Goal: Find specific page/section: Find specific page/section

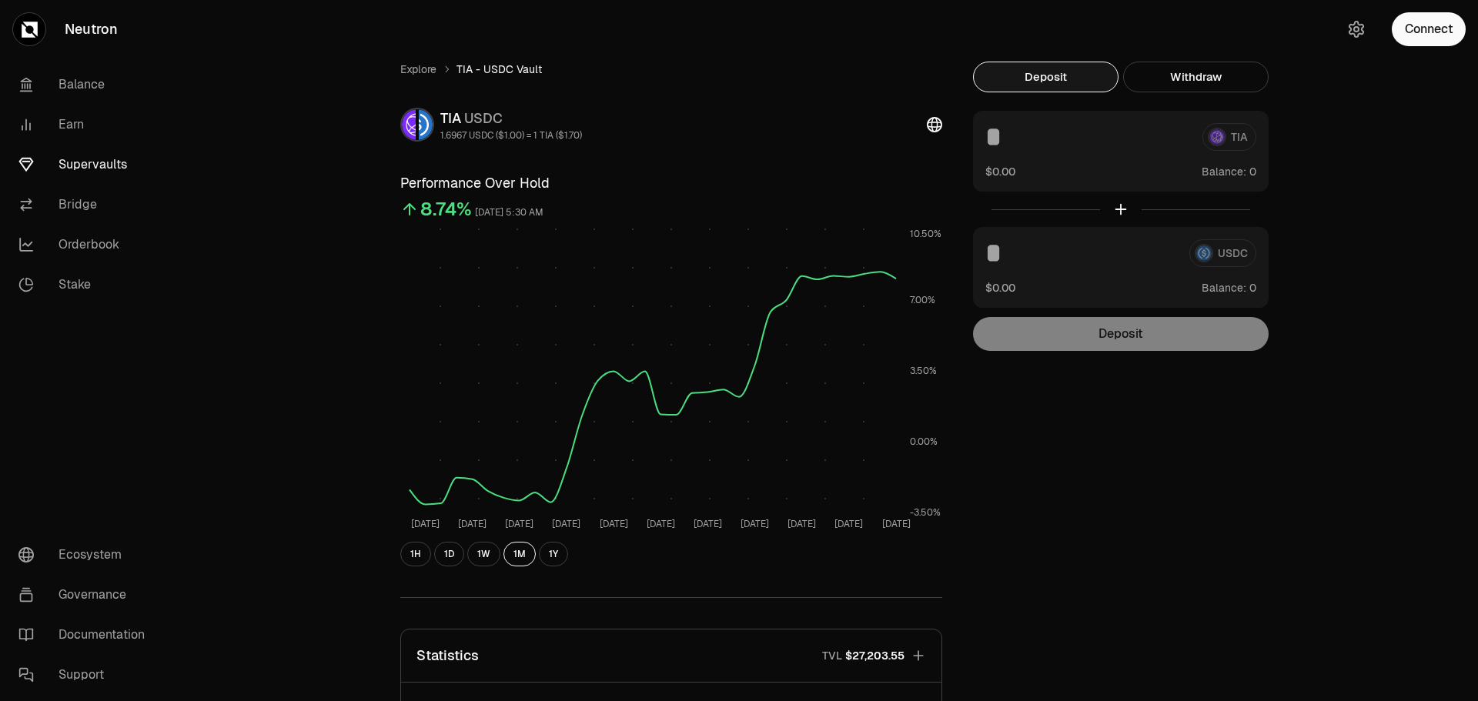
scroll to position [6, 0]
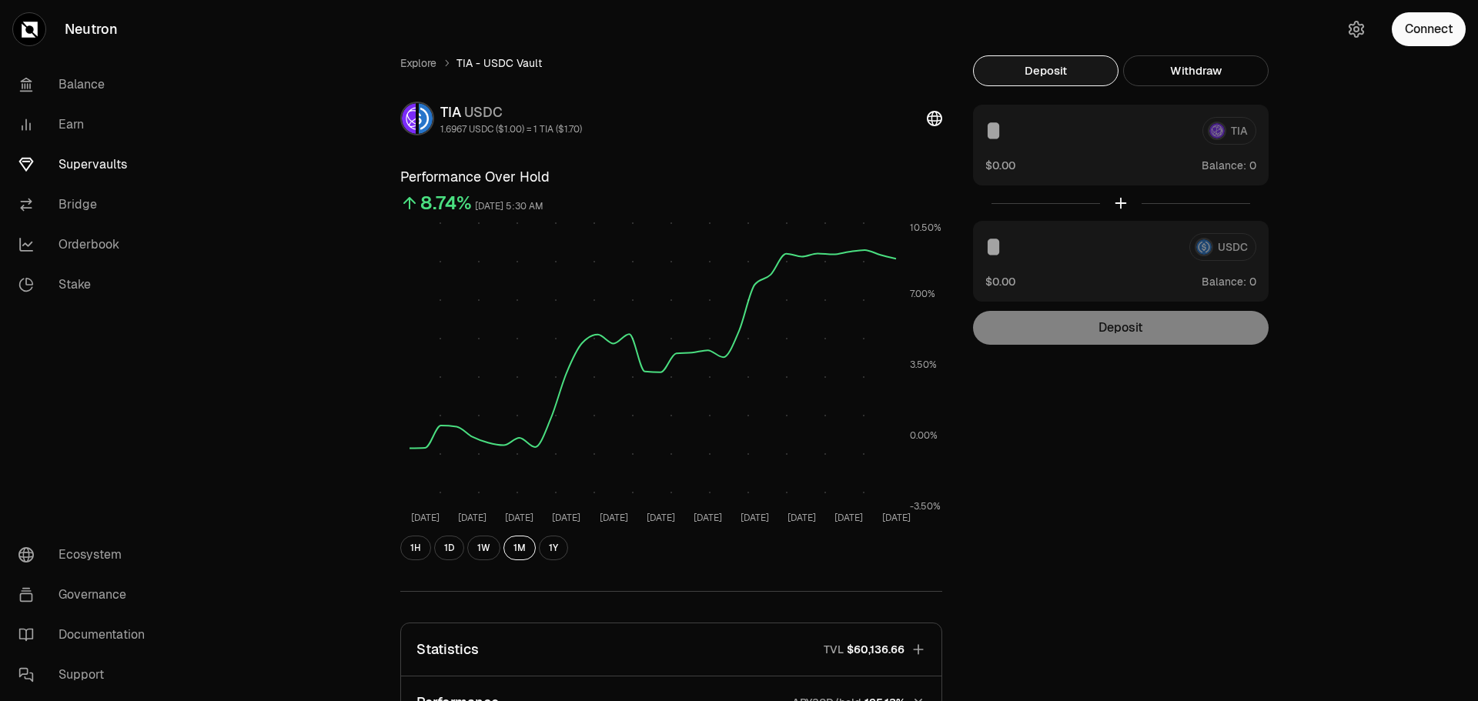
click at [68, 172] on link "Supervaults" at bounding box center [86, 165] width 160 height 40
